Goal: Information Seeking & Learning: Learn about a topic

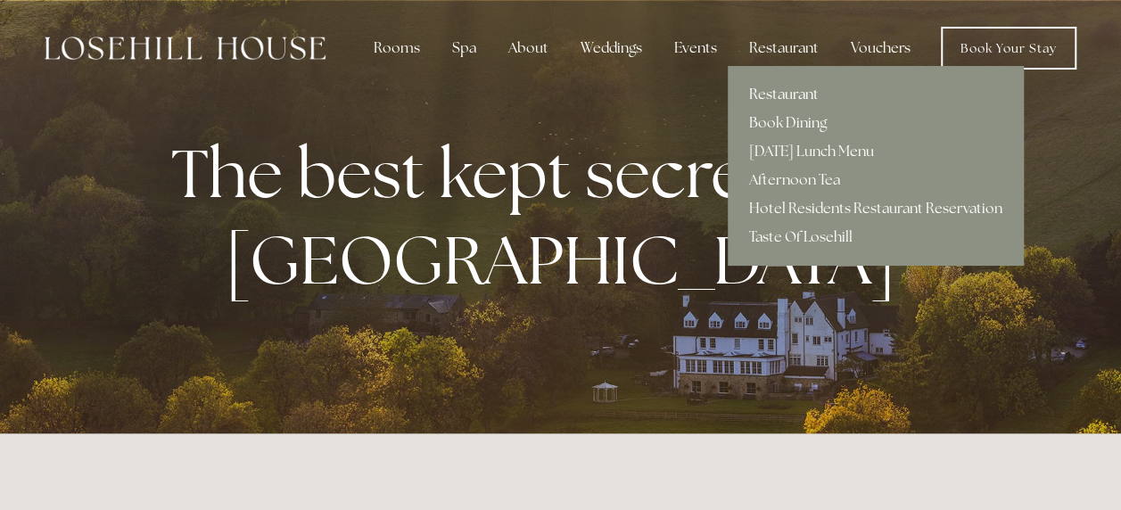
click at [784, 91] on link "Restaurant" at bounding box center [876, 94] width 296 height 29
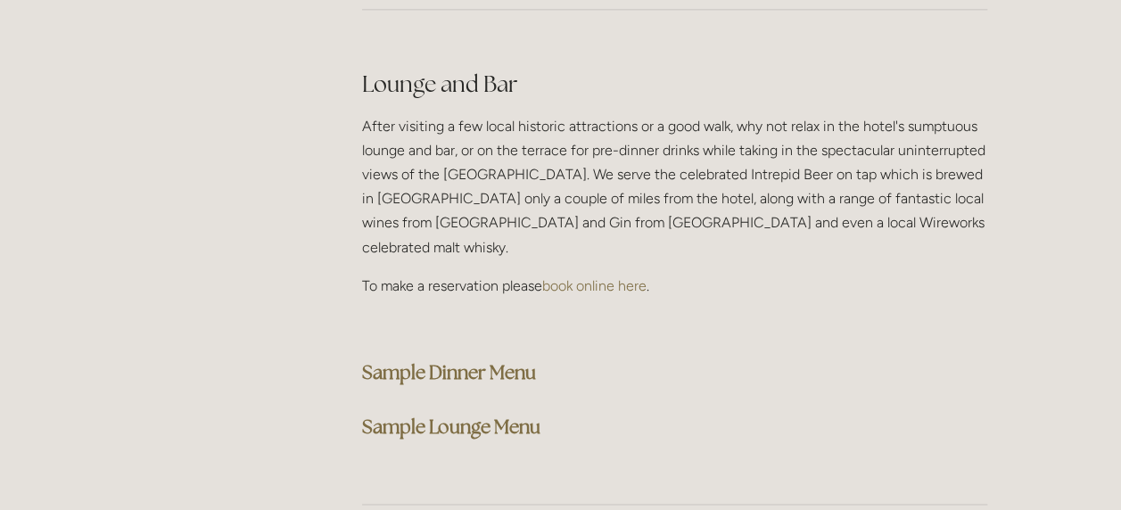
scroll to position [4639, 0]
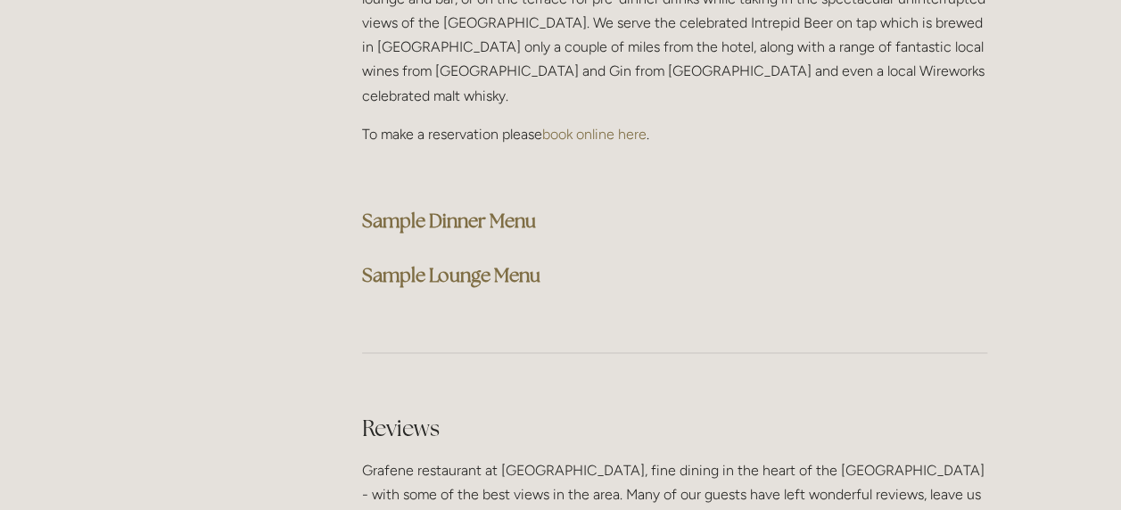
click at [462, 209] on strong "Sample Dinner Menu" at bounding box center [449, 221] width 174 height 24
click at [473, 263] on strong "Sample Lounge Menu" at bounding box center [451, 275] width 178 height 24
click at [476, 209] on strong "Sample Dinner Menu" at bounding box center [449, 221] width 174 height 24
click at [965, 203] on h3 "Sample Dinner Menu" at bounding box center [674, 221] width 625 height 36
